Goal: Information Seeking & Learning: Learn about a topic

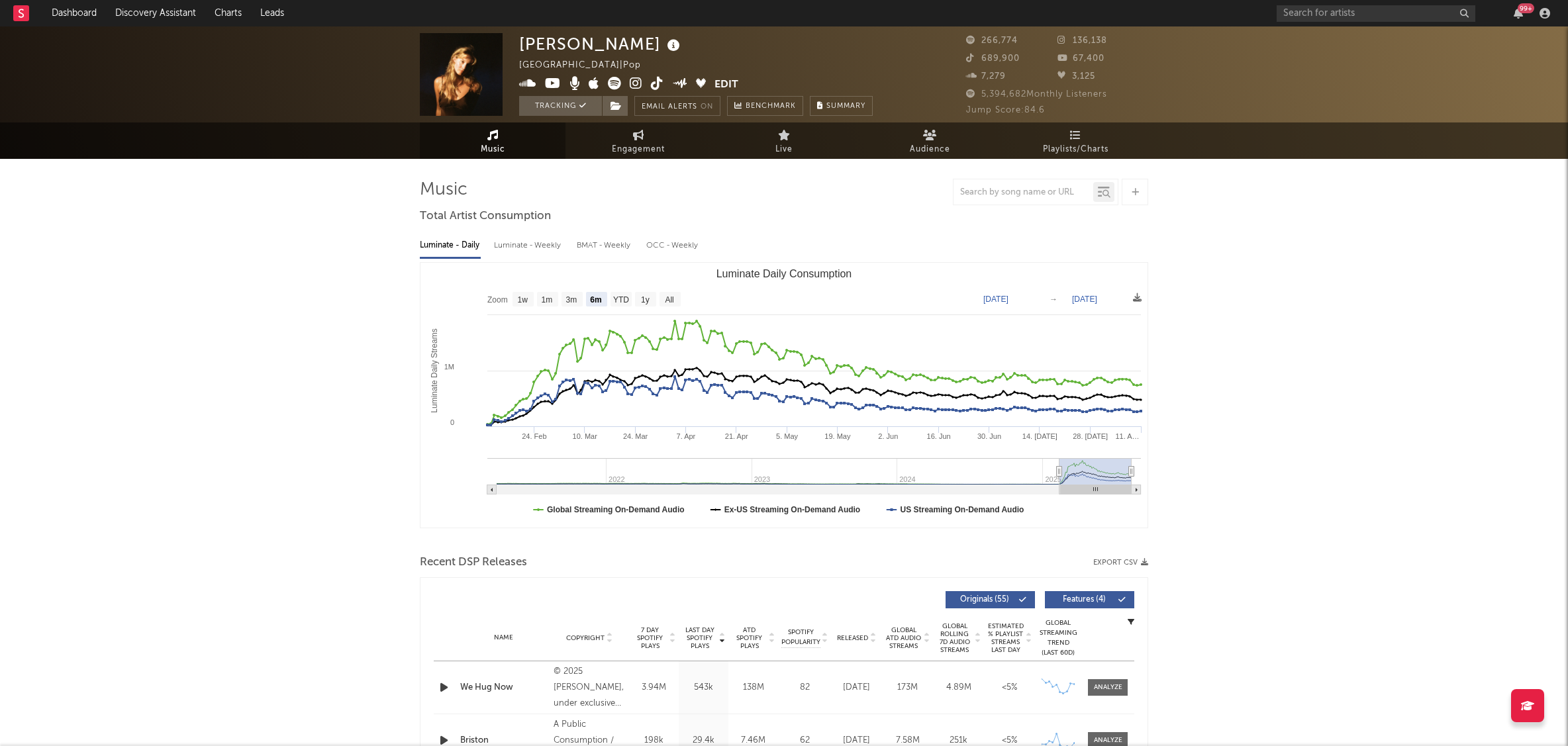
select select "6m"
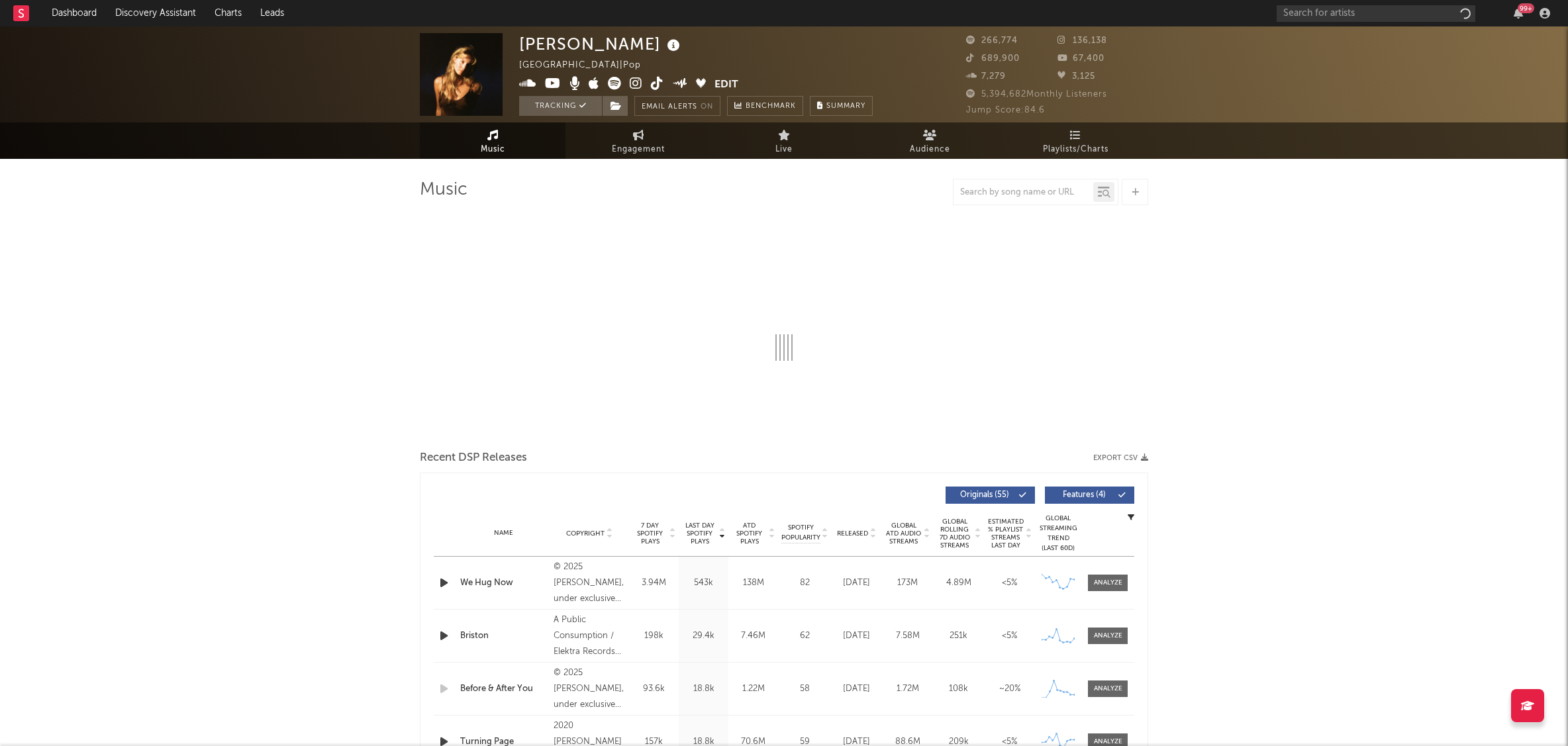
select select "6m"
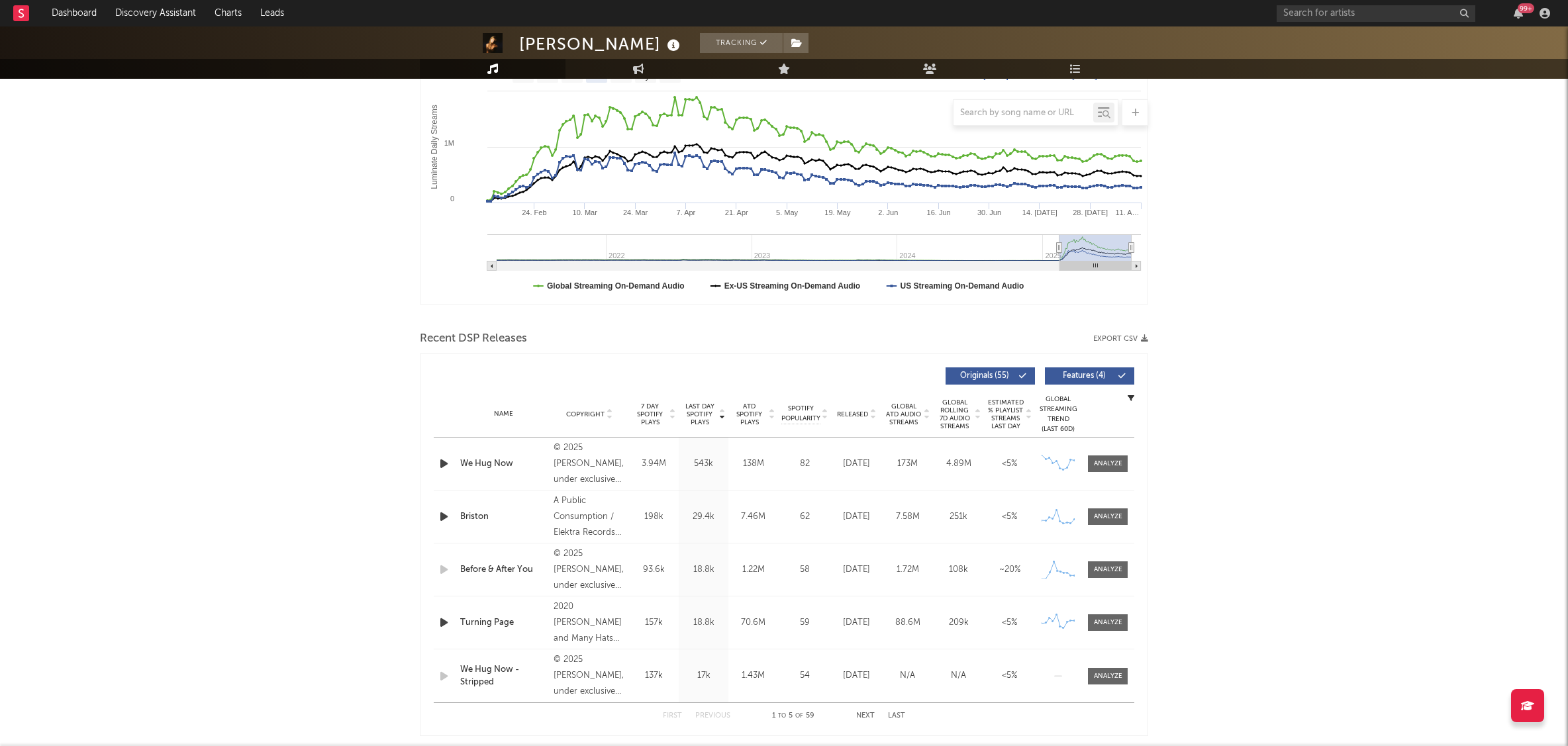
scroll to position [262, 0]
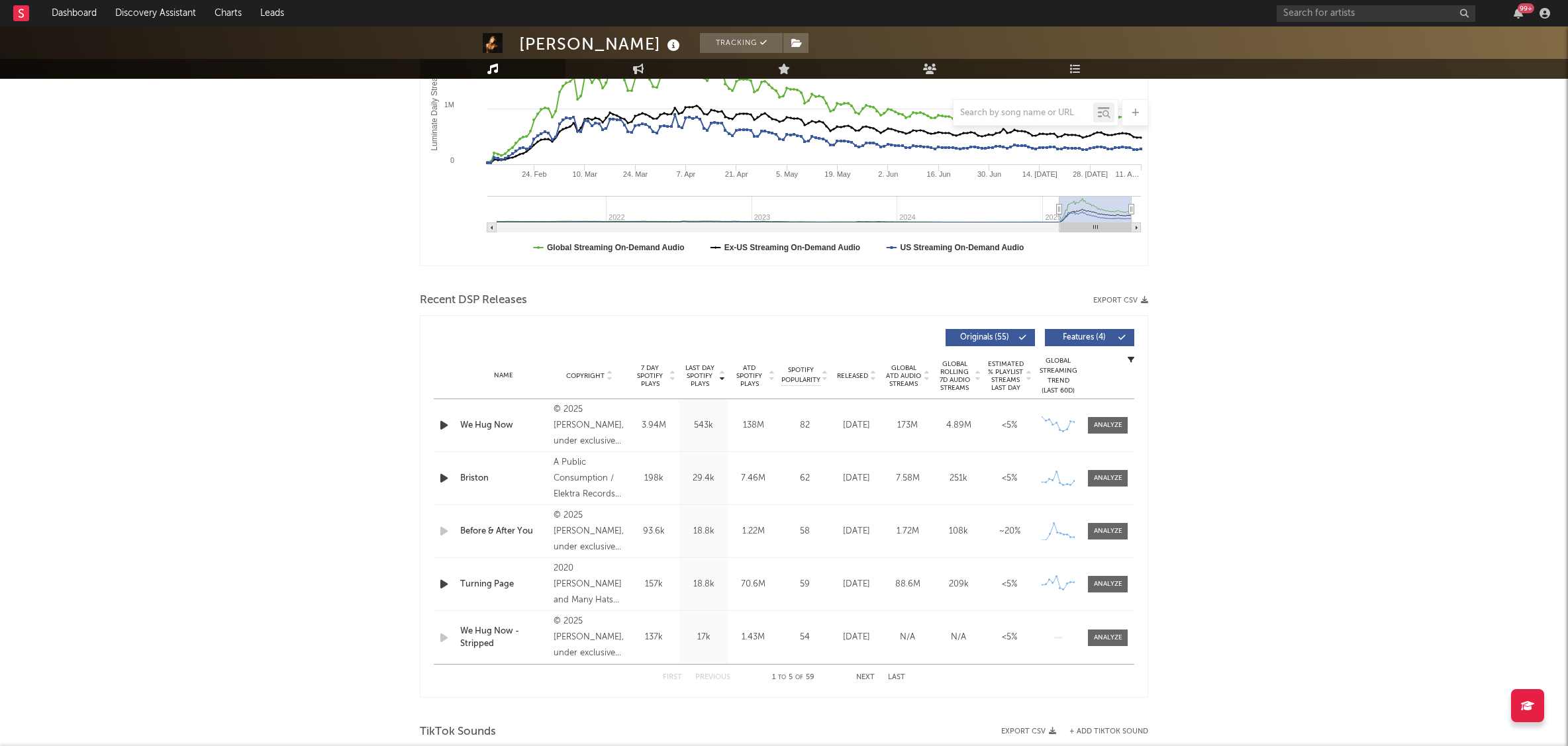
click at [862, 677] on button "Next" at bounding box center [865, 677] width 19 height 7
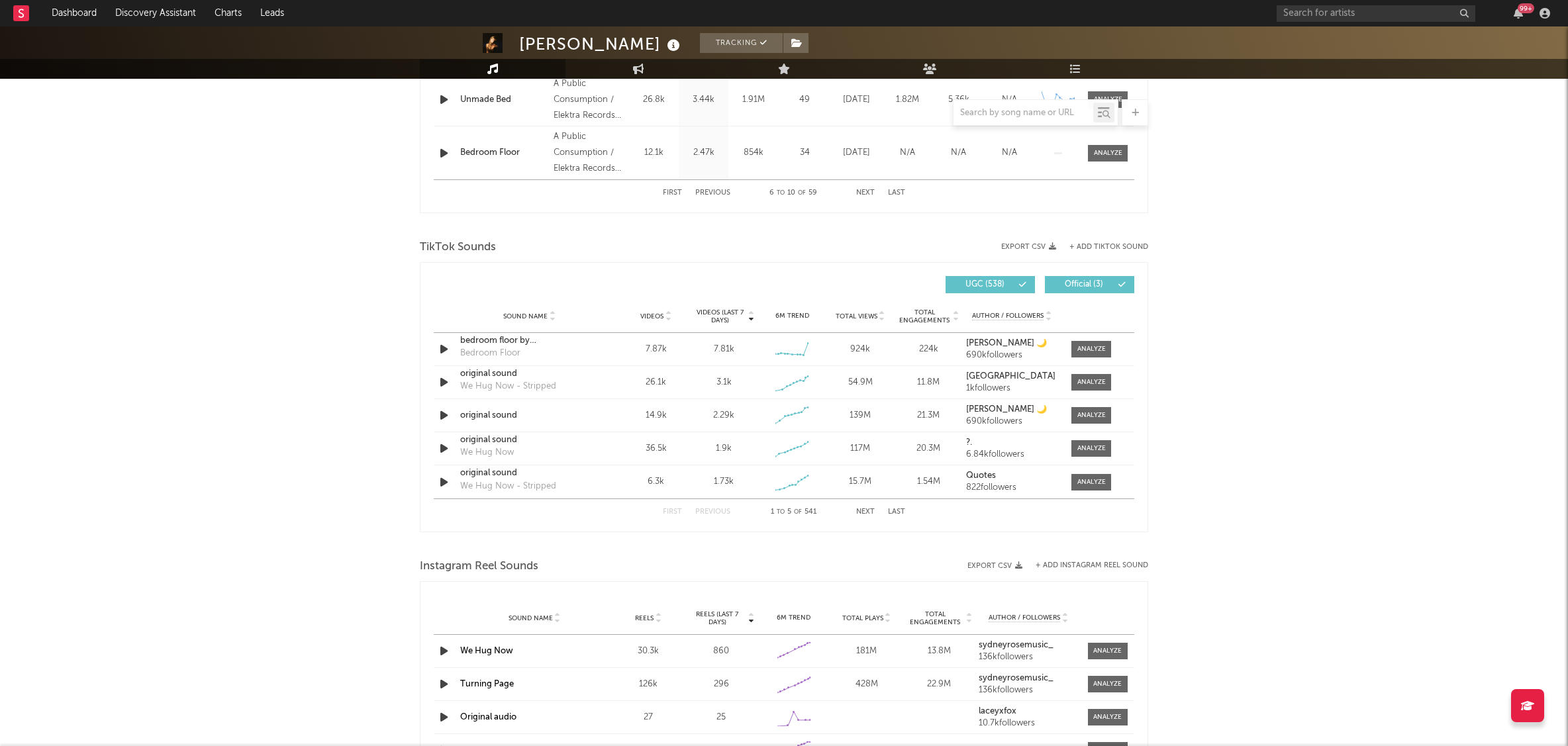
scroll to position [840, 0]
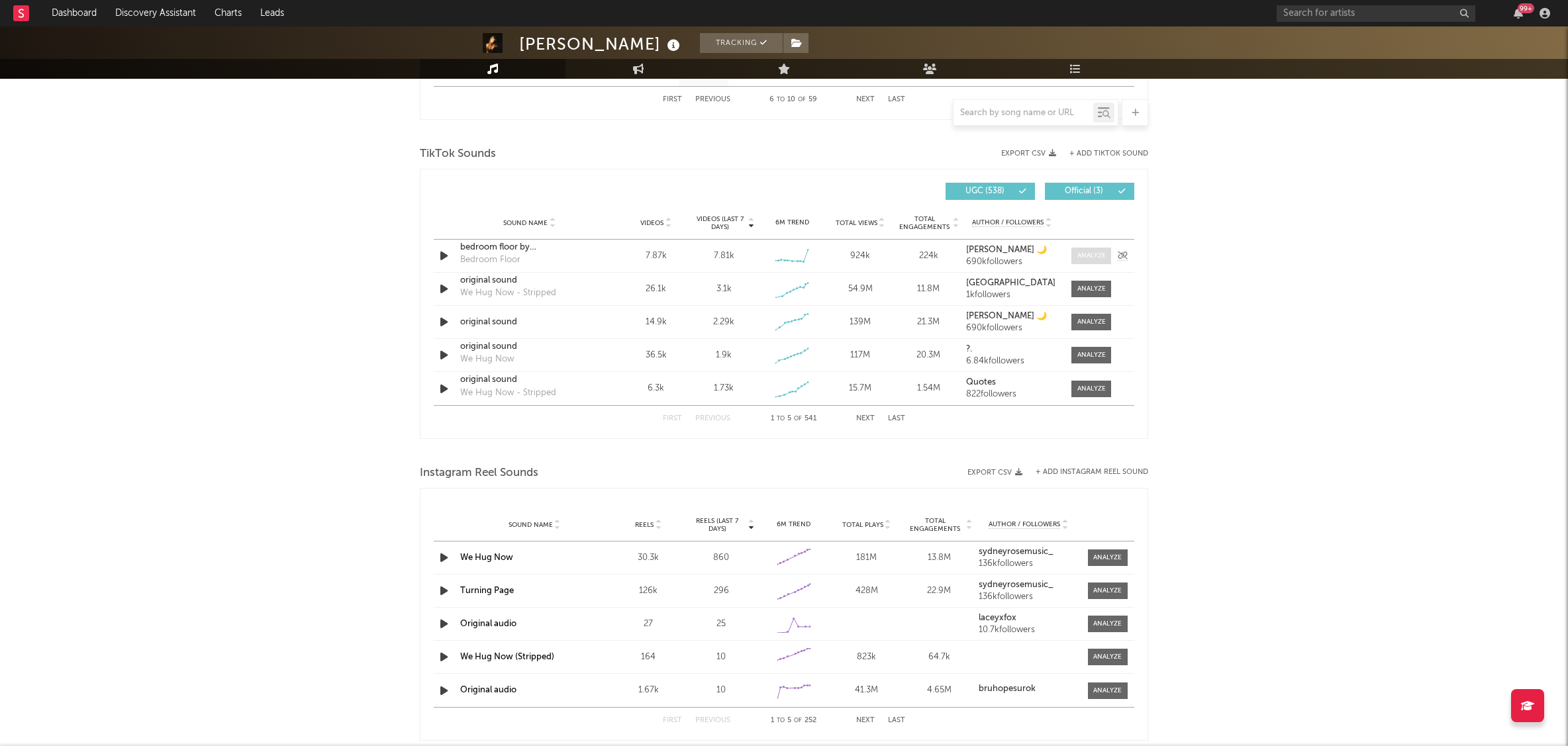
click at [1088, 257] on div at bounding box center [1091, 255] width 28 height 10
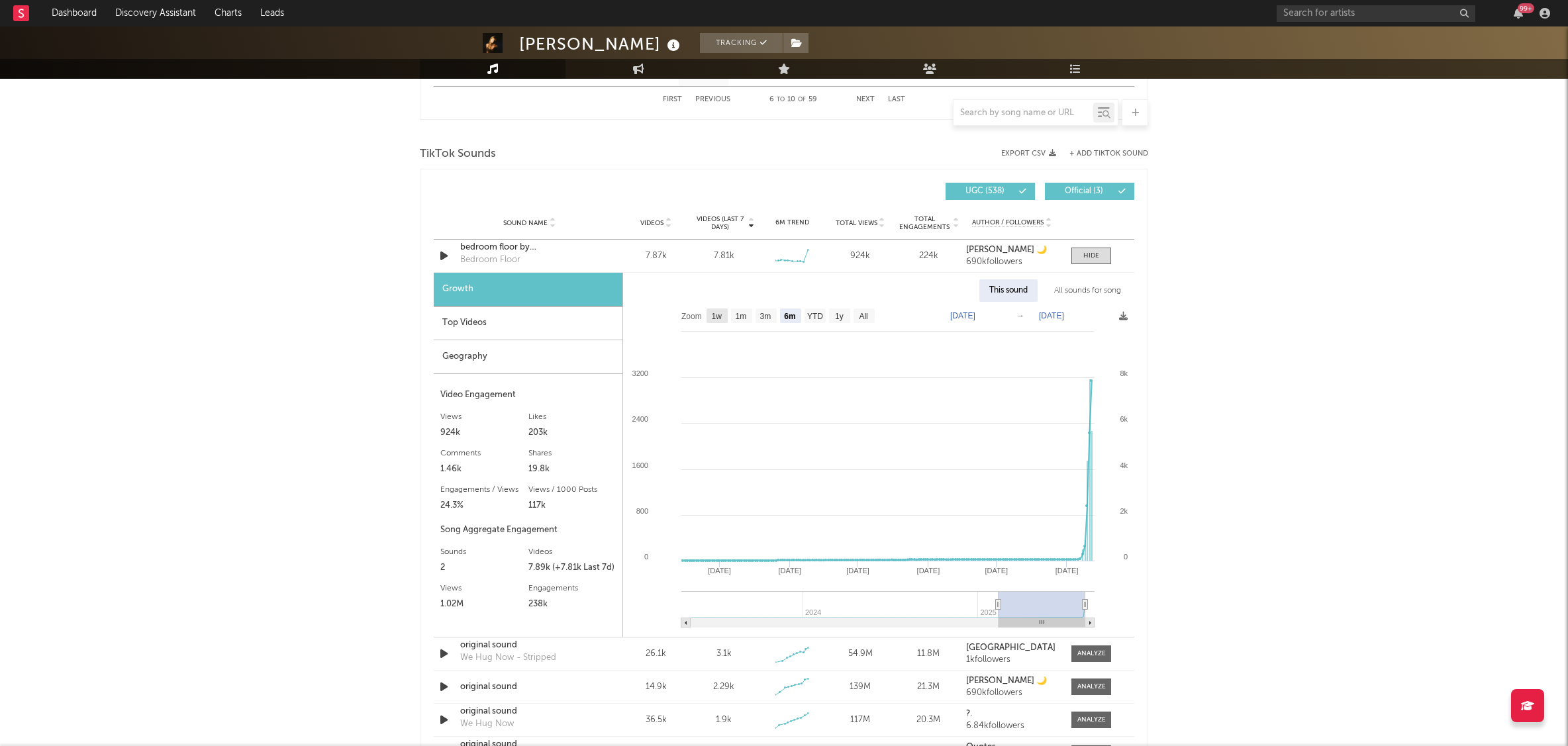
click at [718, 319] on text "1w" at bounding box center [717, 316] width 11 height 9
select select "1w"
type input "2025-08-06"
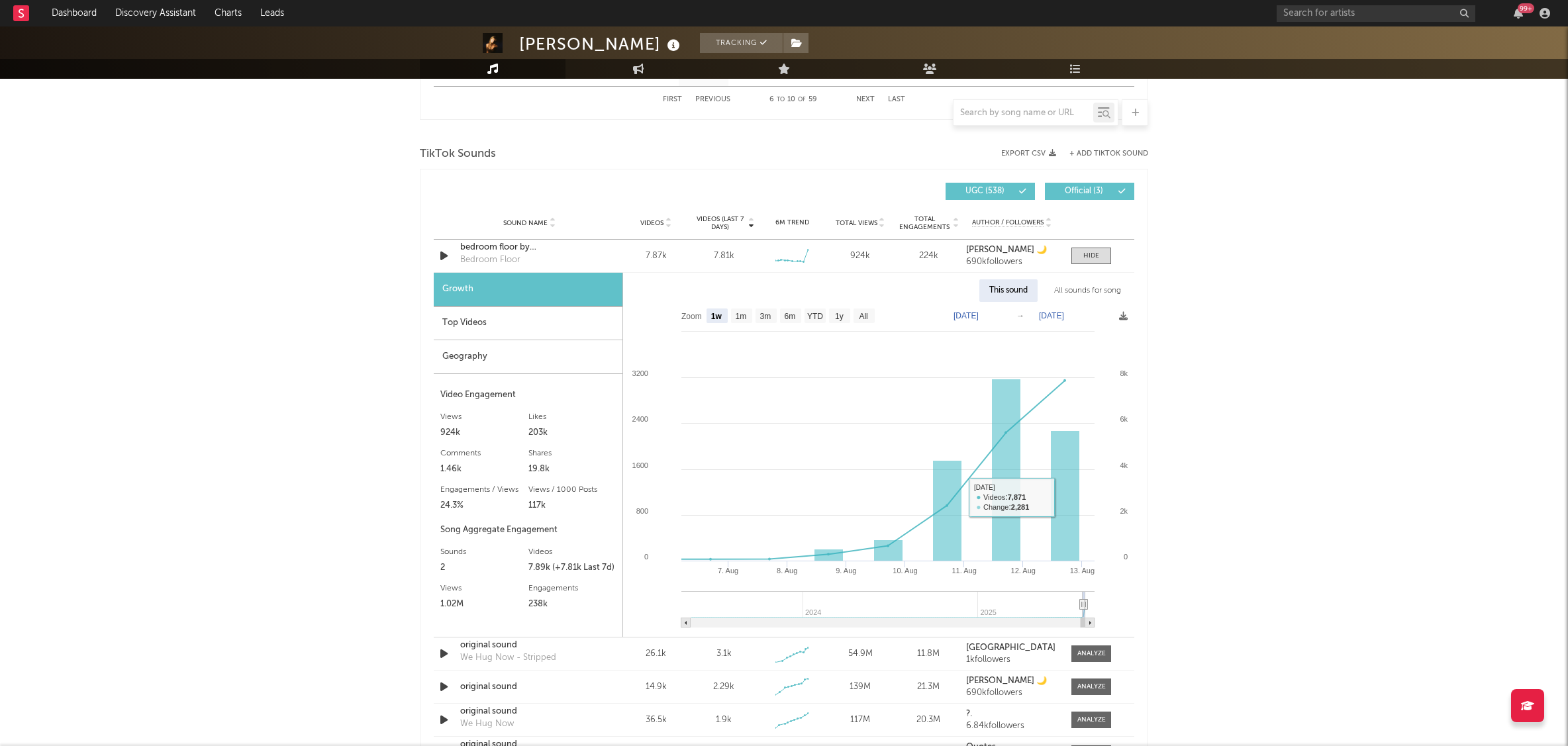
click at [1389, 413] on div "Sydney Rose Tracking United States | Pop Edit Tracking Email Alerts On Benchmar…" at bounding box center [784, 369] width 1568 height 2364
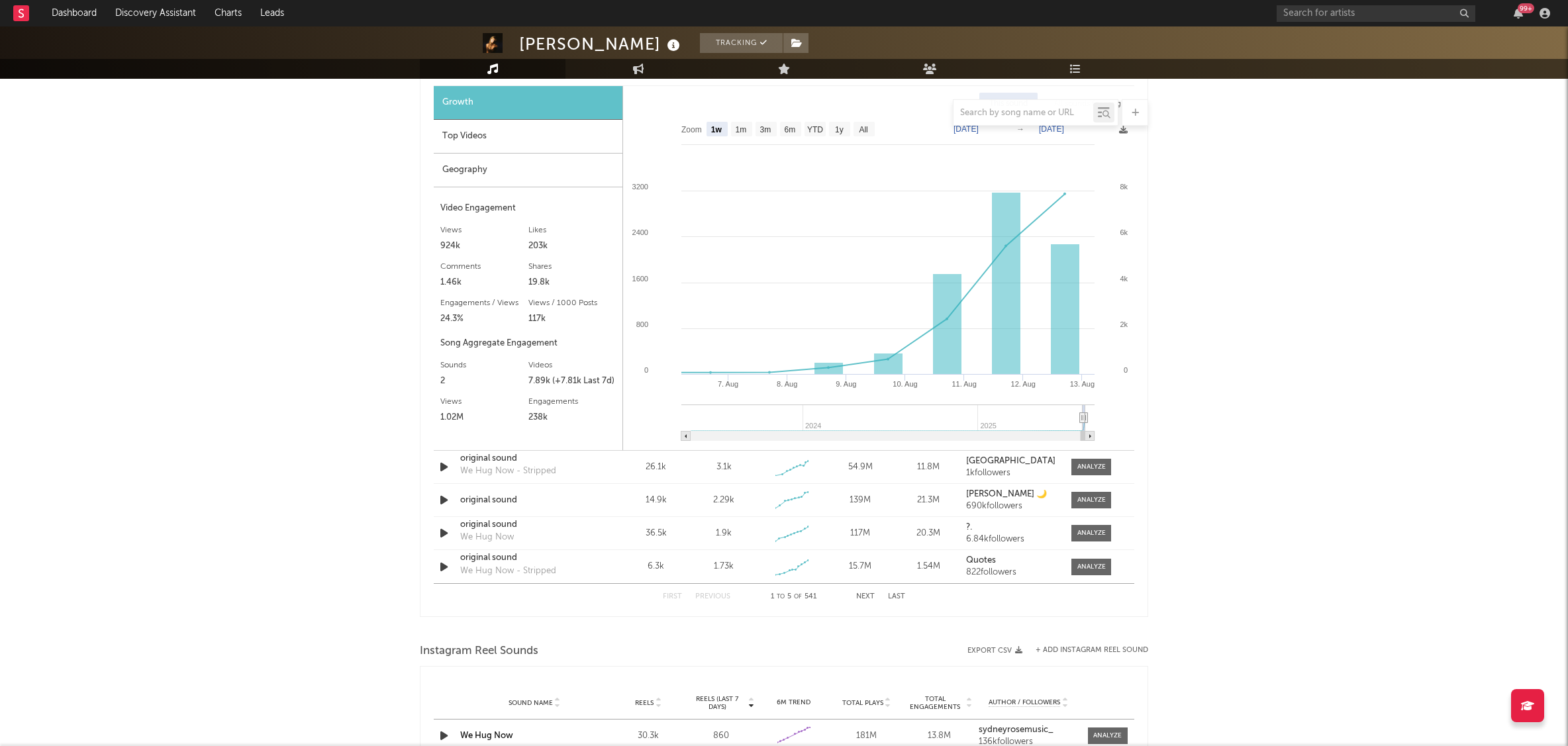
scroll to position [1226, 0]
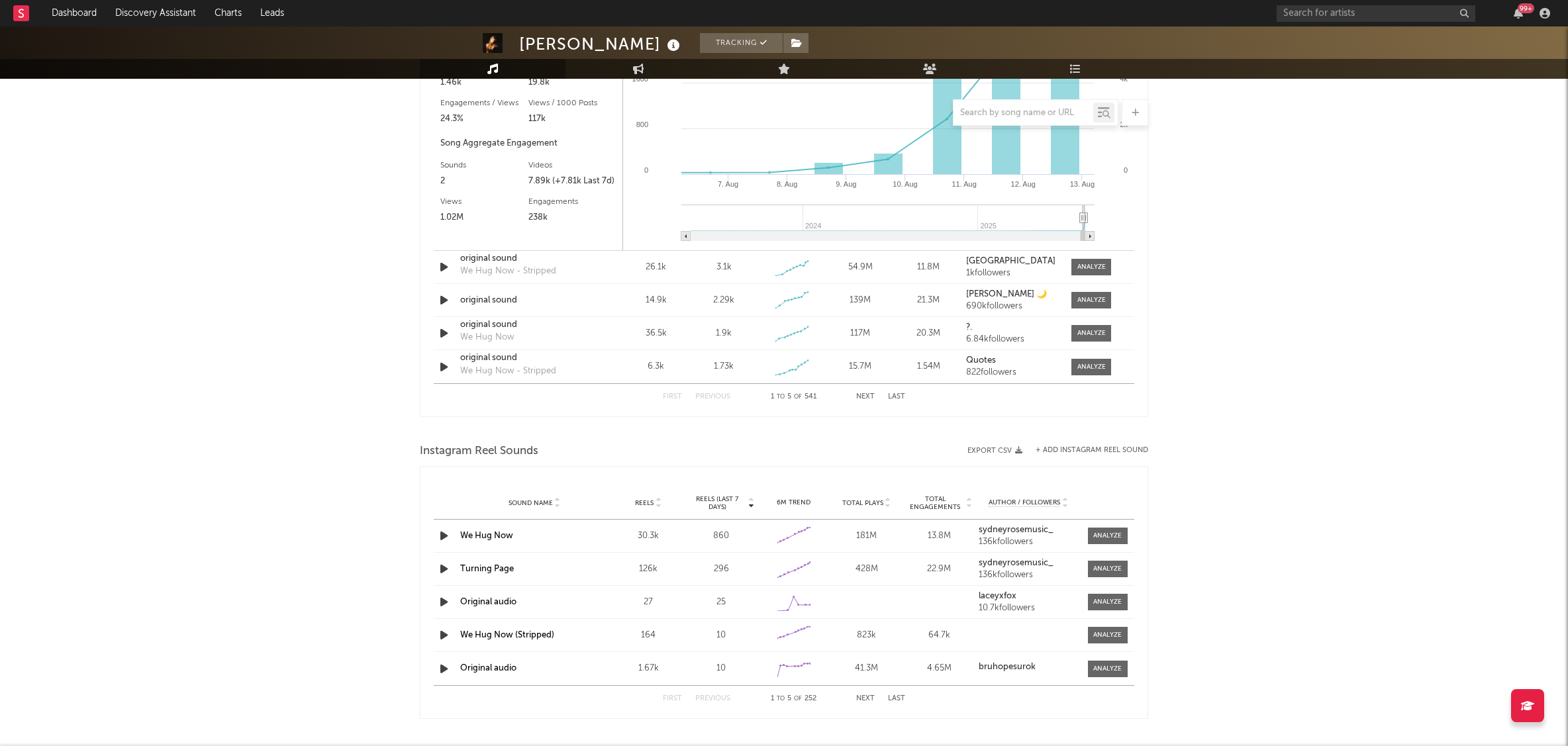
click at [1396, 13] on input "text" at bounding box center [1376, 13] width 199 height 16
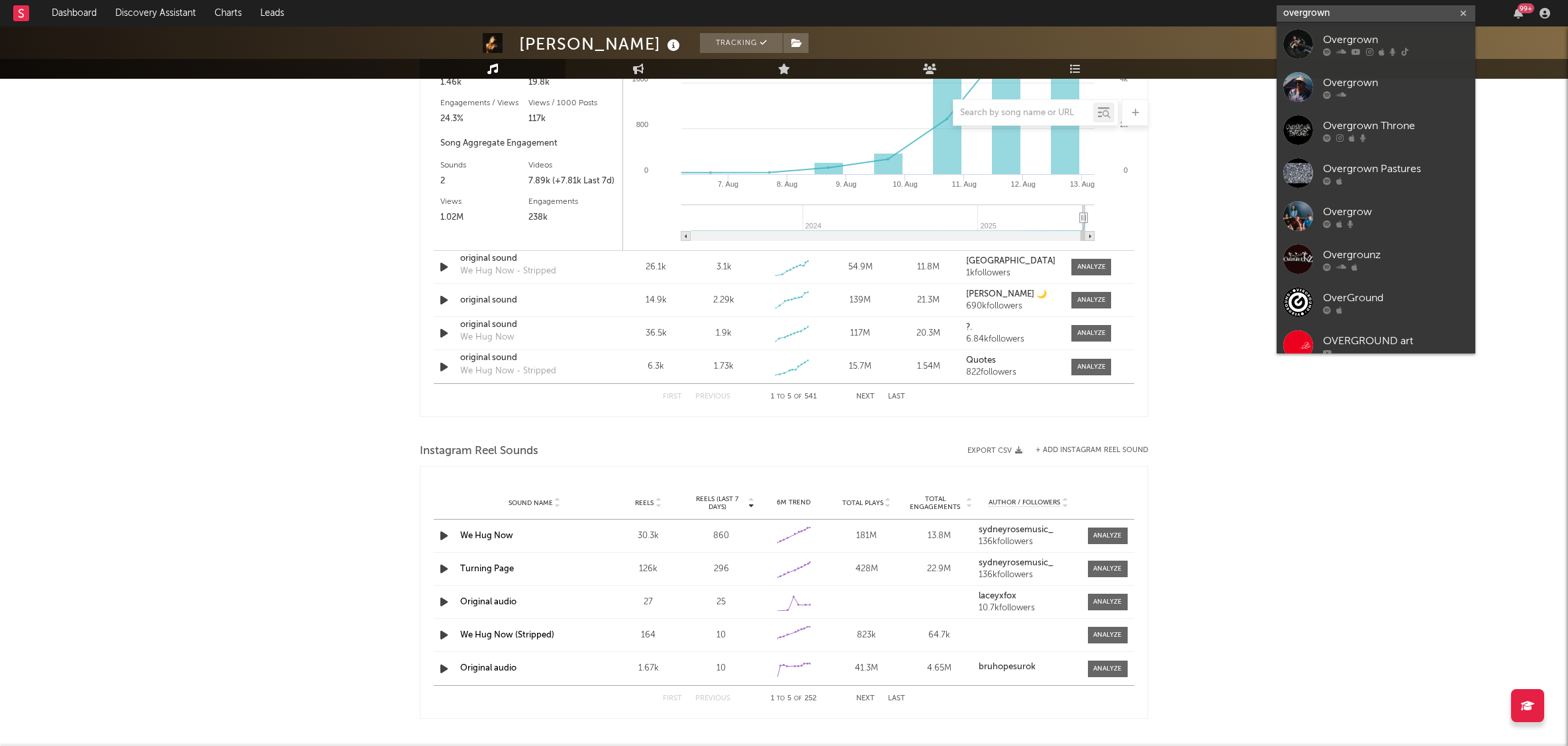
type input "overgrown"
click at [1358, 49] on icon at bounding box center [1356, 52] width 9 height 8
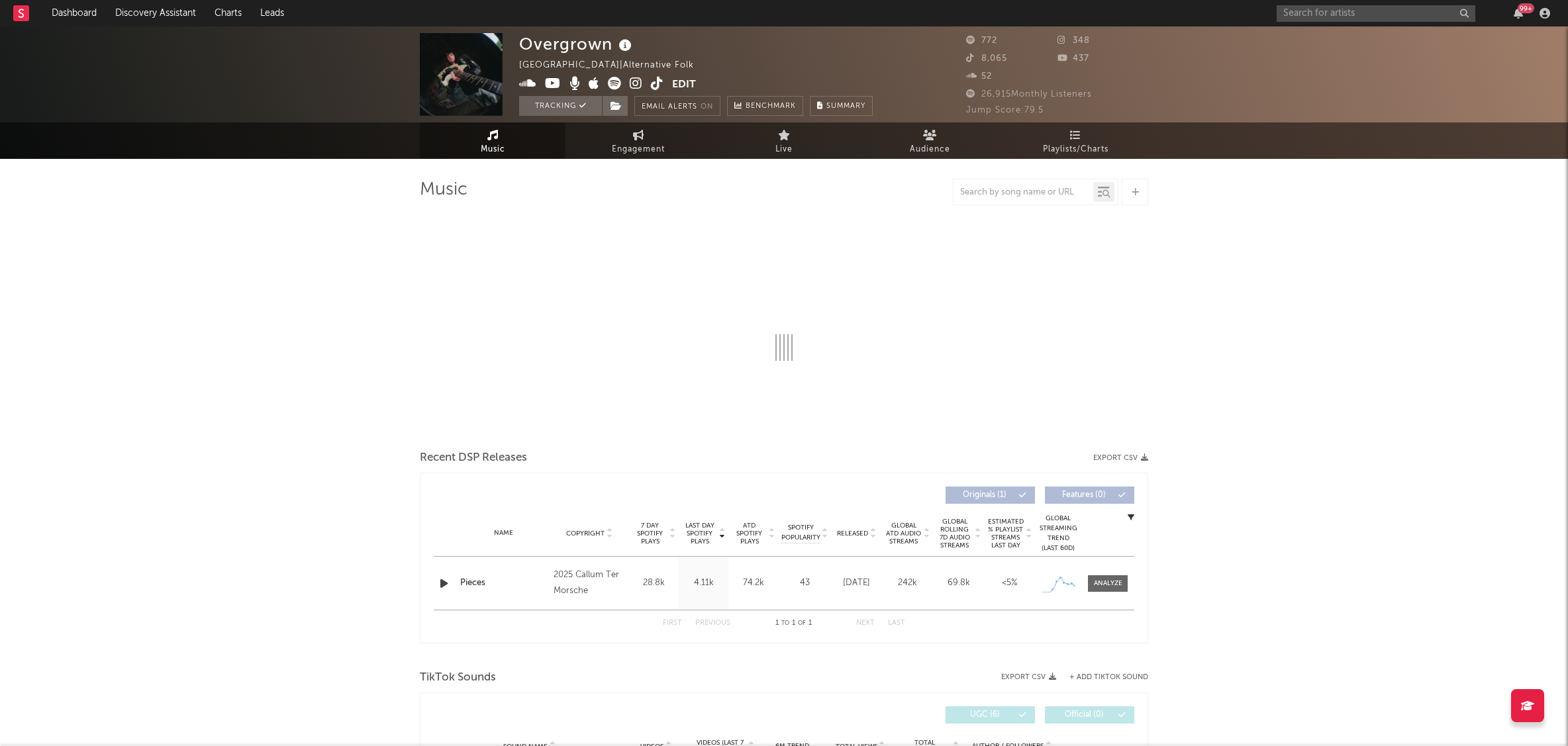
select select "1w"
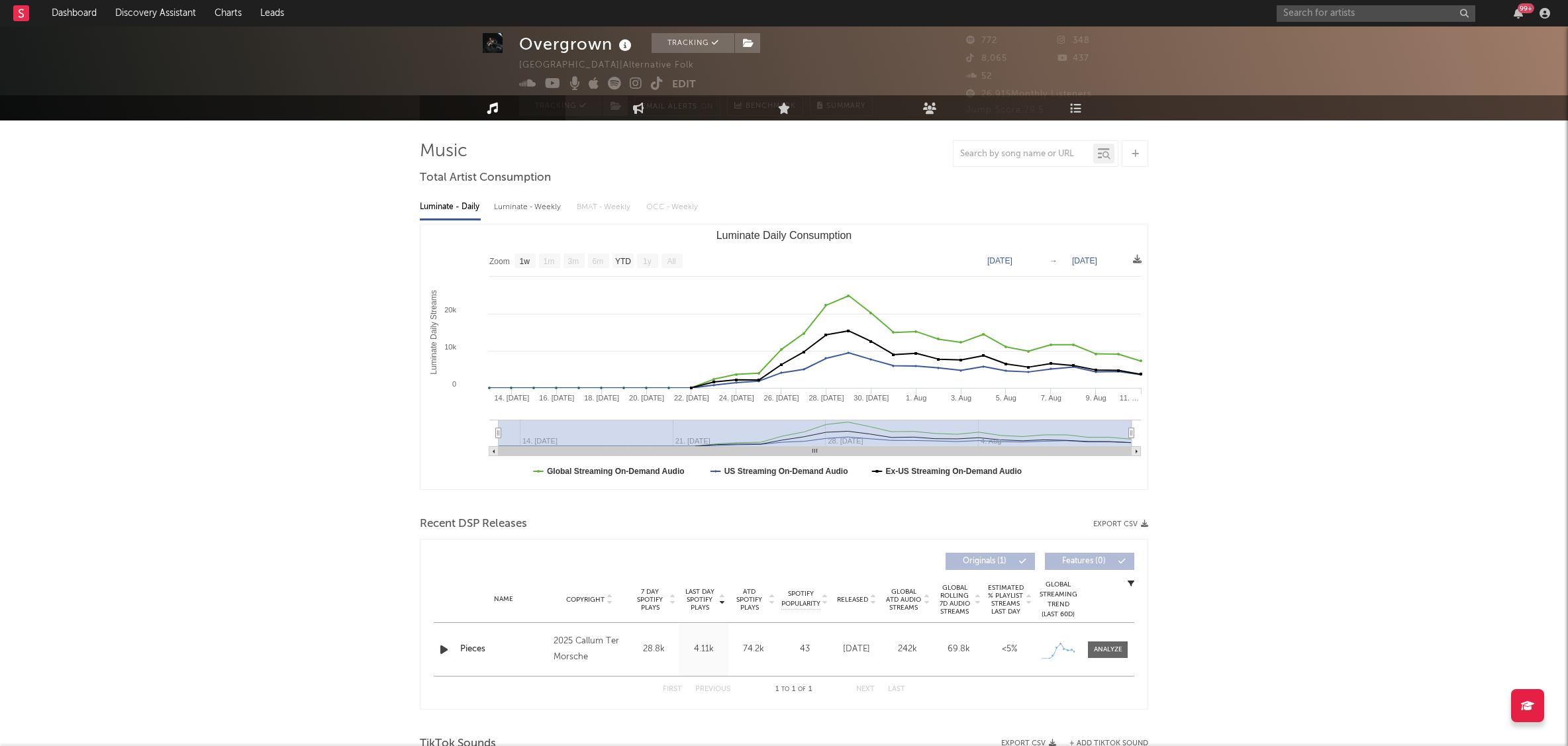
scroll to position [41, 0]
